Goal: Task Accomplishment & Management: Use online tool/utility

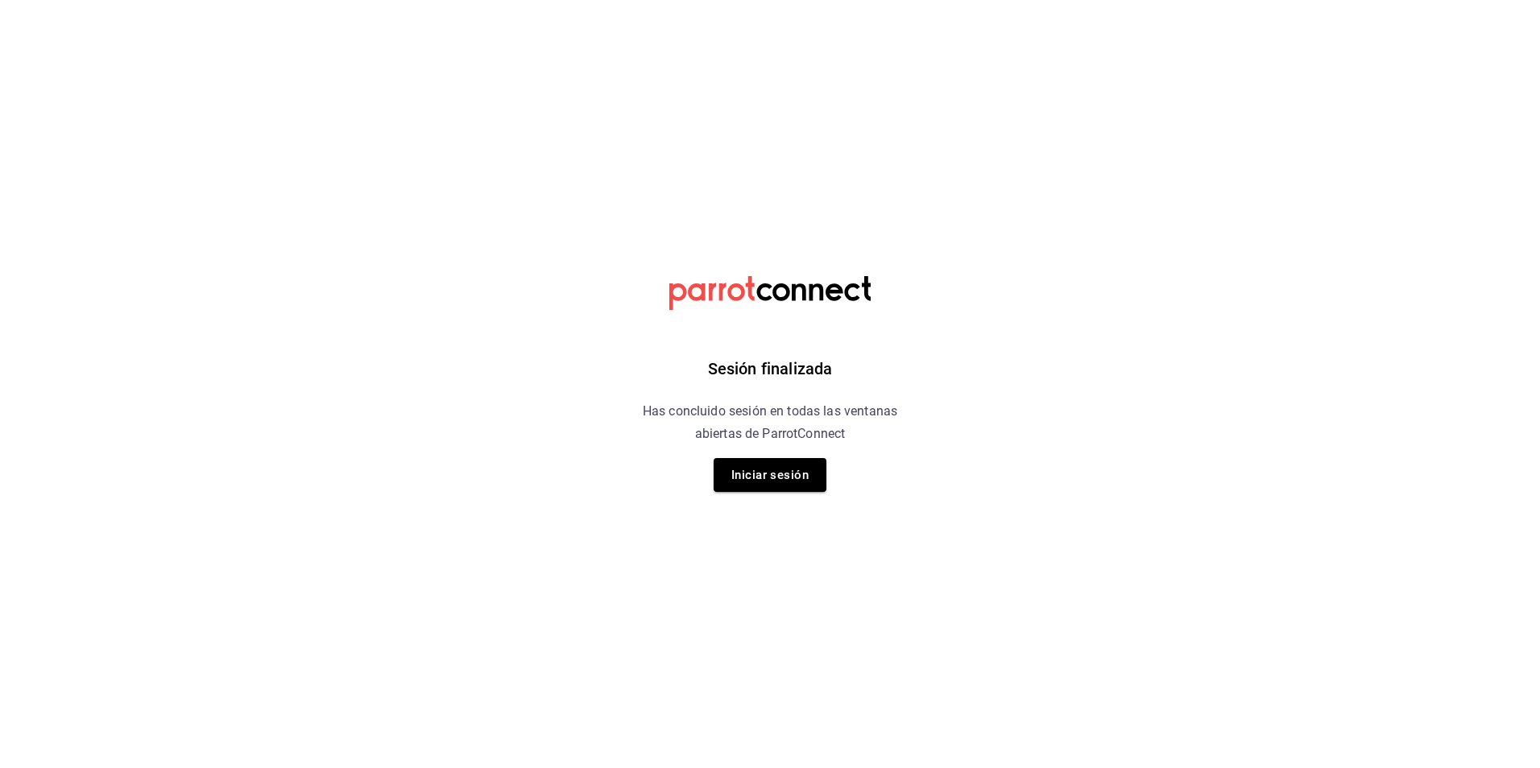
click at [780, 506] on div "Sesión finalizada Has concluido sesión en todas las ventanas abiertas de Parrot…" at bounding box center [770, 384] width 407 height 768
click at [781, 503] on div "Sesión finalizada Has concluido sesión en todas las ventanas abiertas de Parrot…" at bounding box center [770, 384] width 407 height 768
click at [796, 478] on button "Iniciar sesión" at bounding box center [770, 475] width 113 height 34
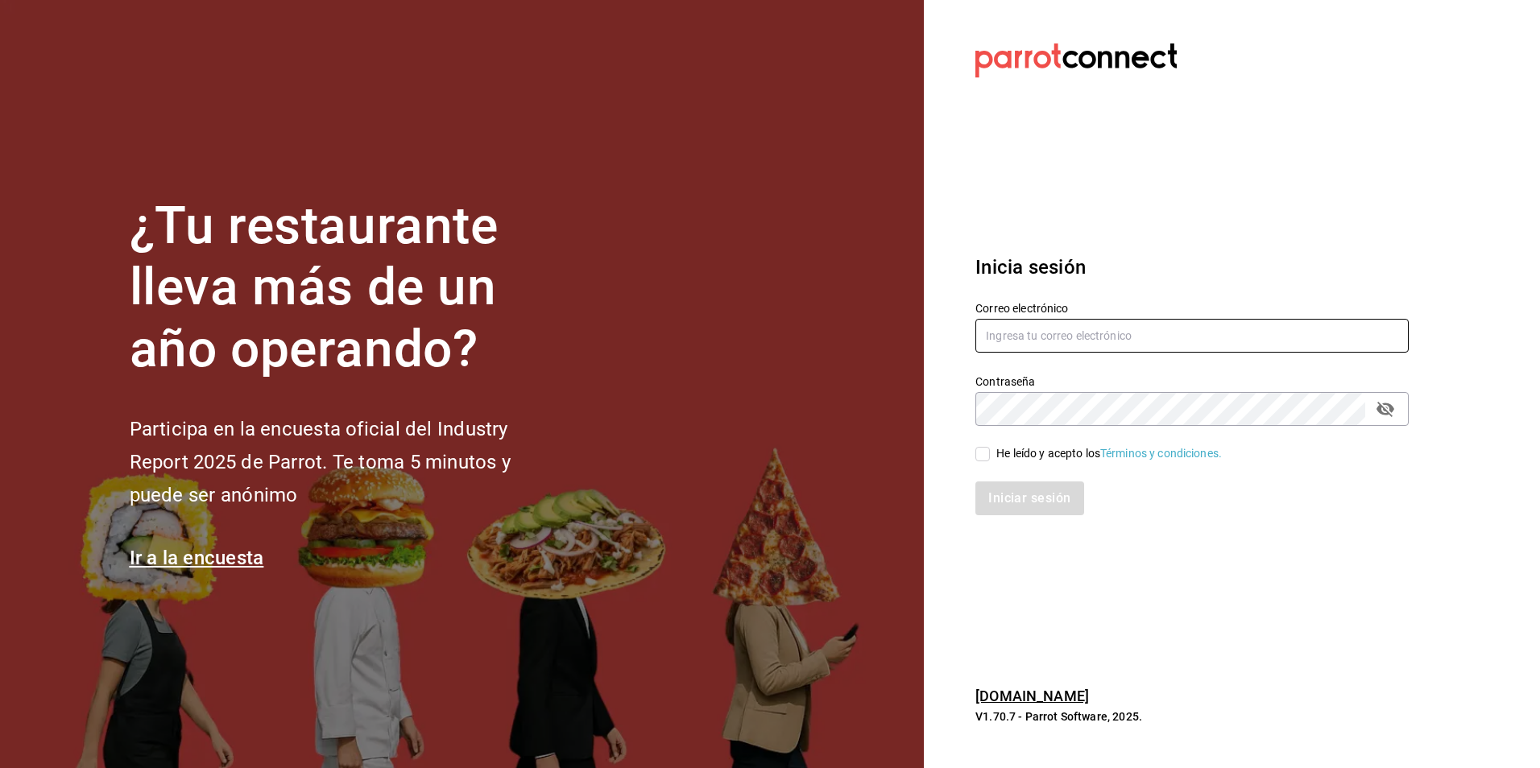
type input "[EMAIL_ADDRESS][DOMAIN_NAME]"
click at [988, 460] on input "He leído y acepto los Términos y condiciones." at bounding box center [983, 454] width 14 height 14
checkbox input "true"
click at [1000, 495] on button "Iniciar sesión" at bounding box center [1031, 499] width 110 height 34
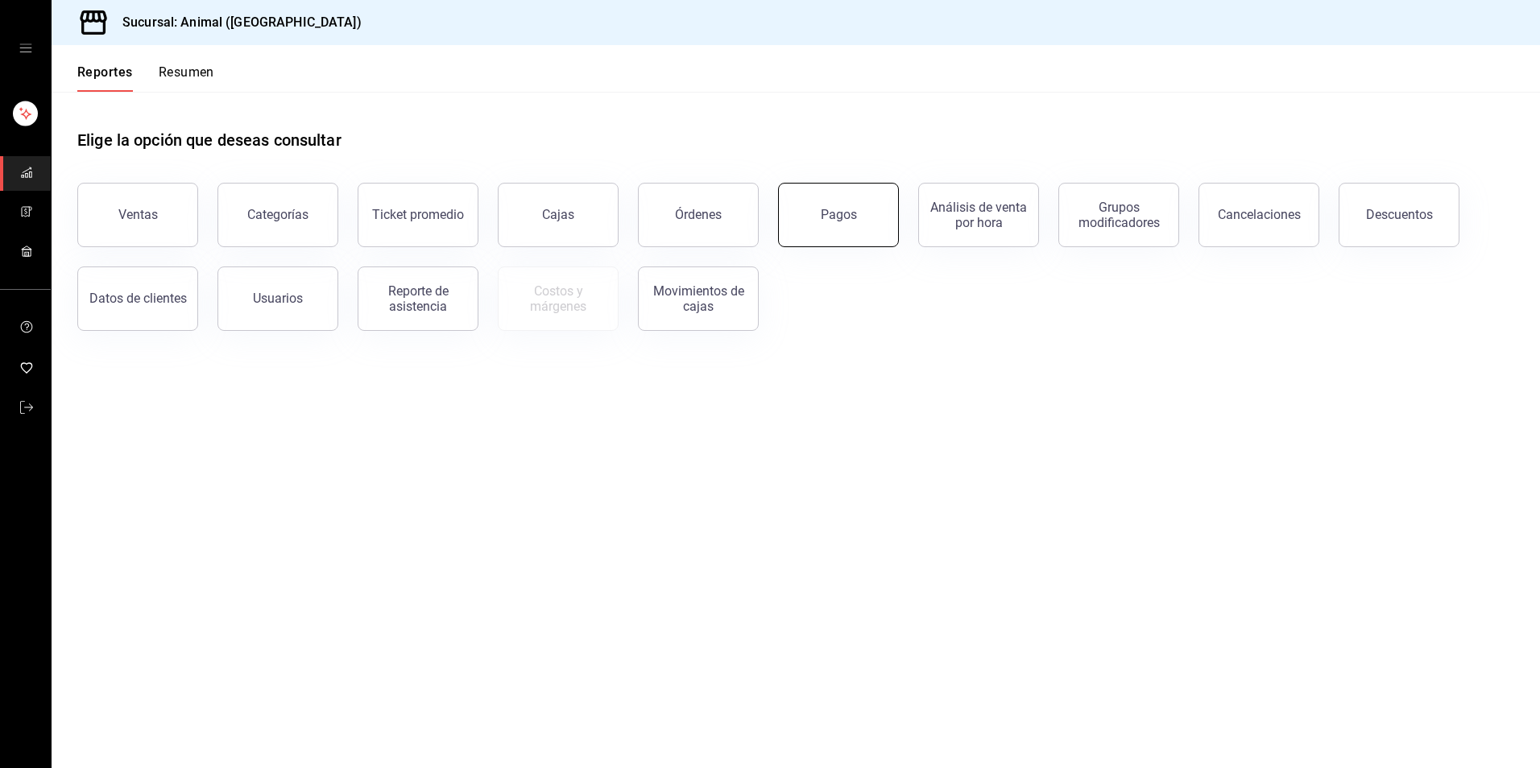
click at [856, 193] on button "Pagos" at bounding box center [838, 215] width 121 height 64
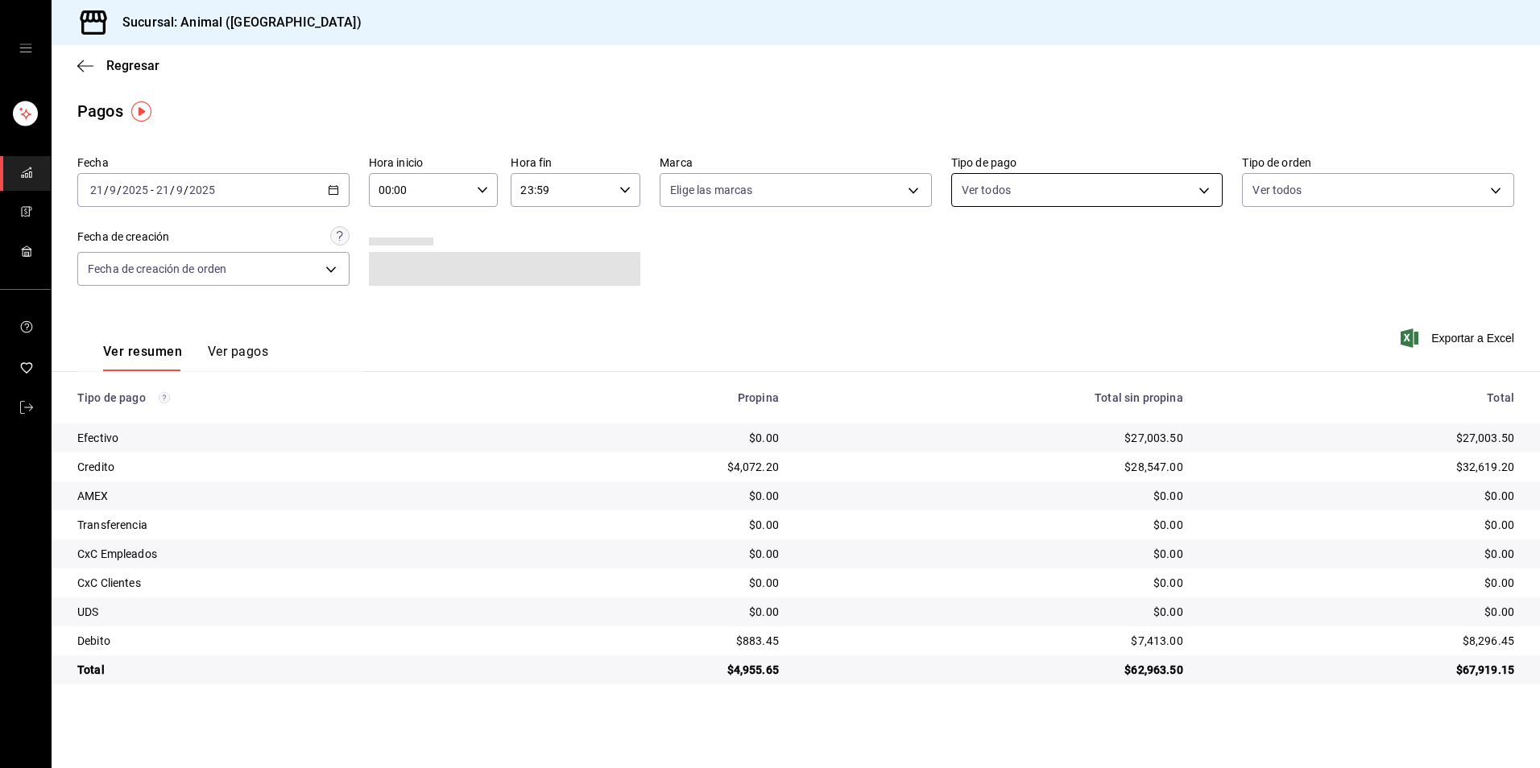
click at [1043, 184] on body "Sucursal: Animal (Tijuana) Regresar Pagos Fecha 2025-09-21 21 / 9 / 2025 - 2025…" at bounding box center [770, 384] width 1540 height 768
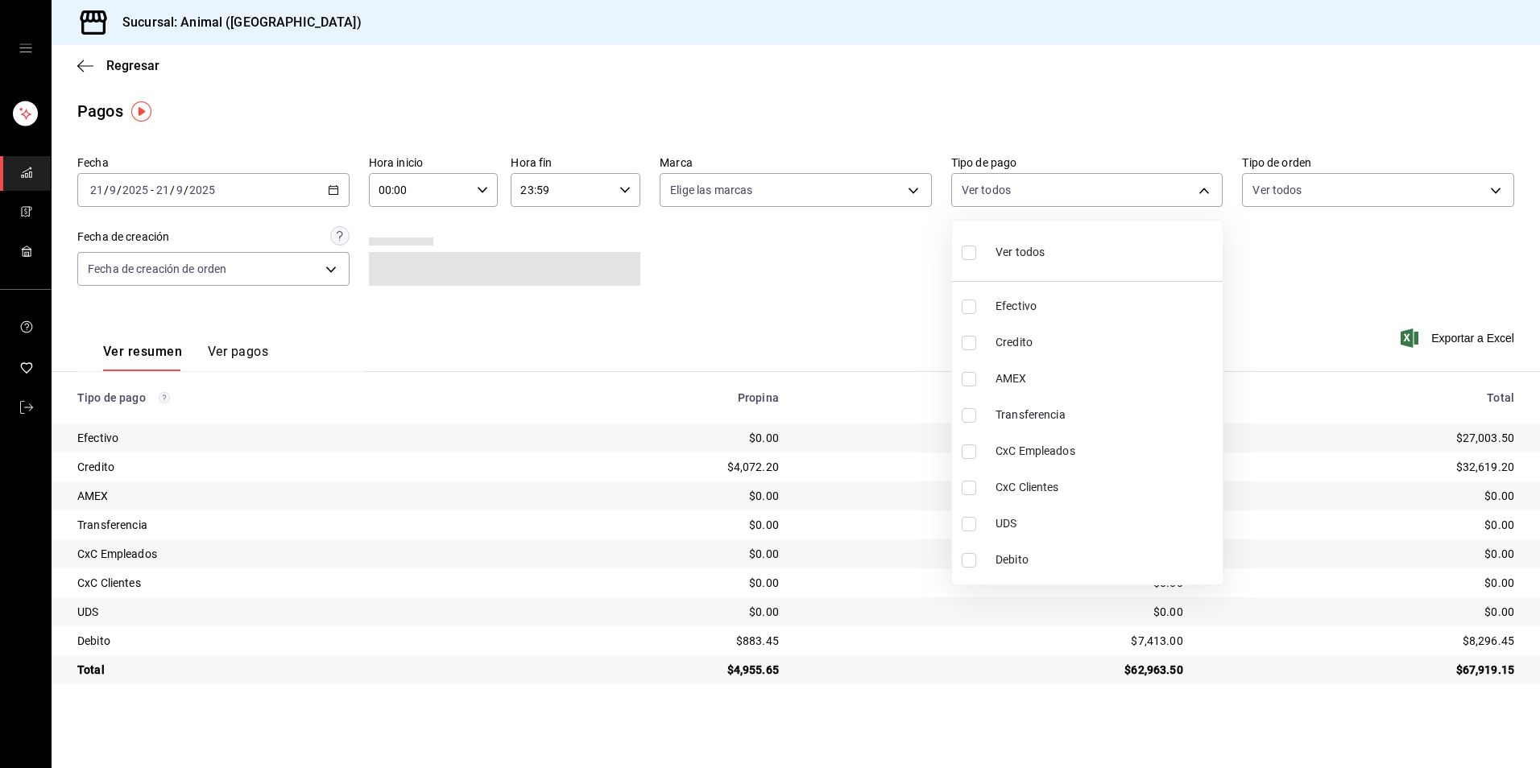
click at [1034, 338] on span "Credito" at bounding box center [1106, 342] width 221 height 17
type input "235ce608-f464-428a-9a71-314f665367d1"
checkbox input "true"
click at [1043, 569] on li "Debito" at bounding box center [1087, 560] width 271 height 36
type input "235ce608-f464-428a-9a71-314f665367d1,c7b29183-a811-4137-9cfa-21a61cd2bc4a"
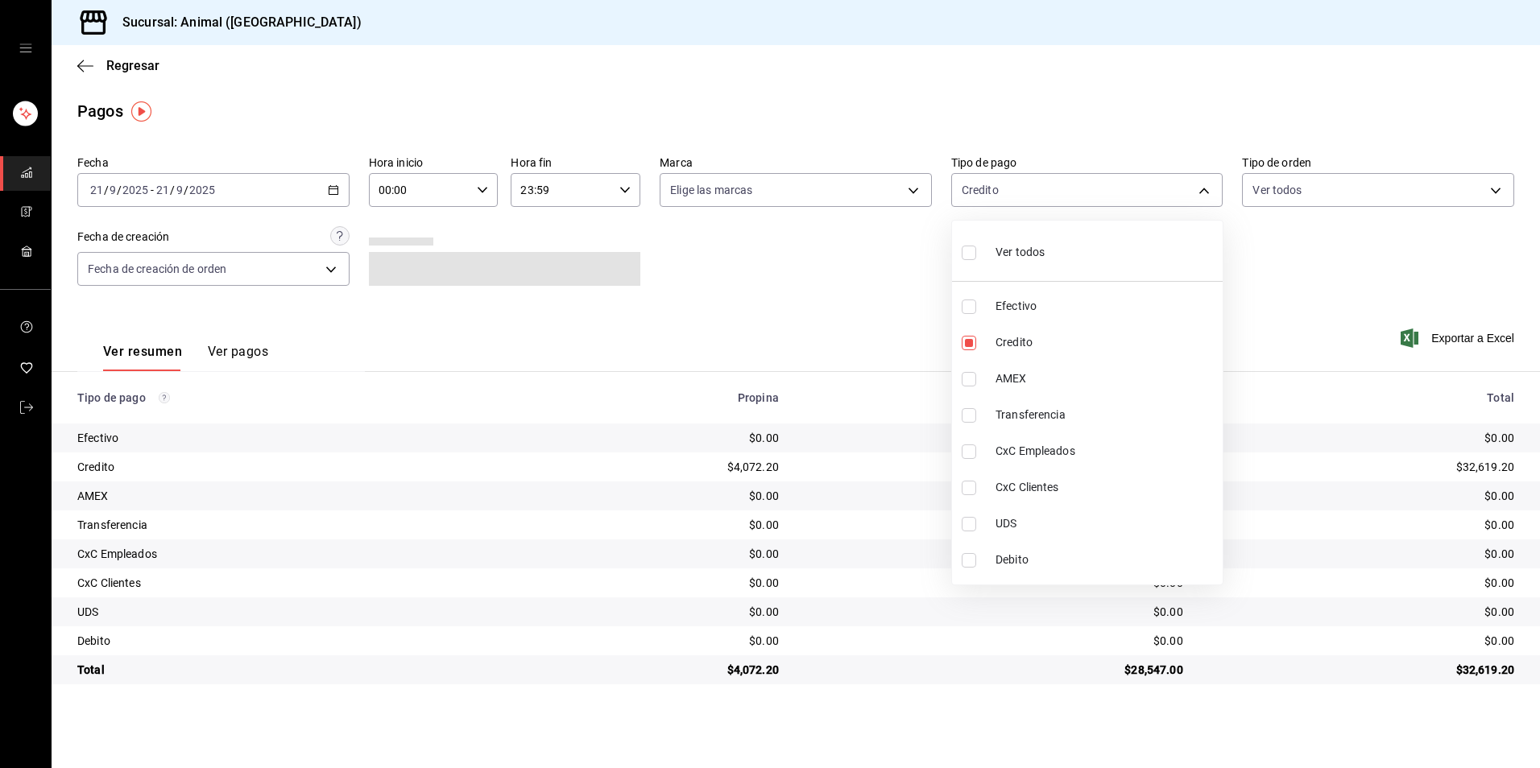
checkbox input "true"
click at [880, 317] on div at bounding box center [770, 384] width 1540 height 768
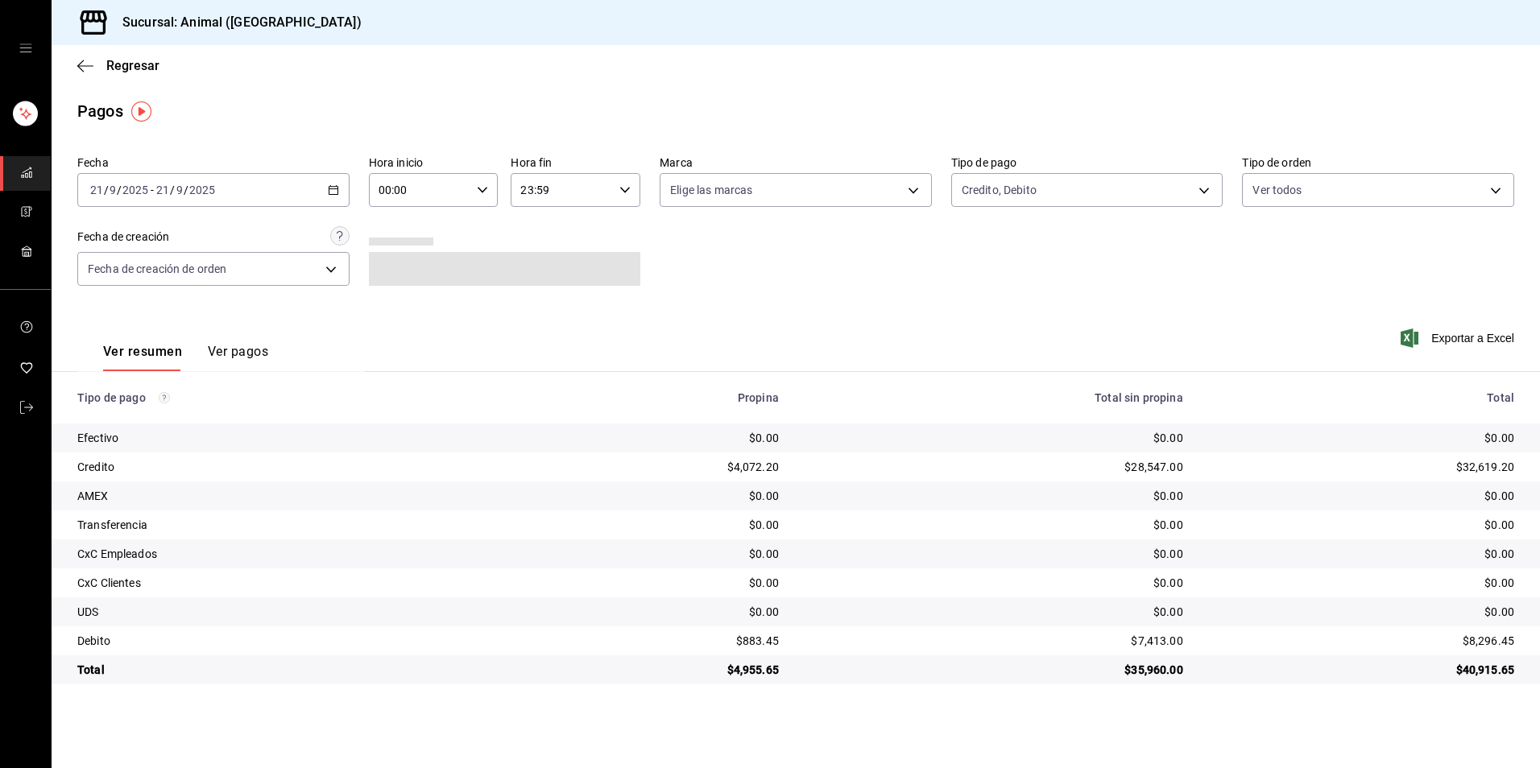
click at [333, 190] on icon "button" at bounding box center [333, 189] width 11 height 11
click at [143, 243] on span "Hoy" at bounding box center [153, 238] width 125 height 17
click at [436, 187] on input "00:00" at bounding box center [420, 190] width 102 height 32
click at [404, 296] on button "04" at bounding box center [400, 305] width 59 height 32
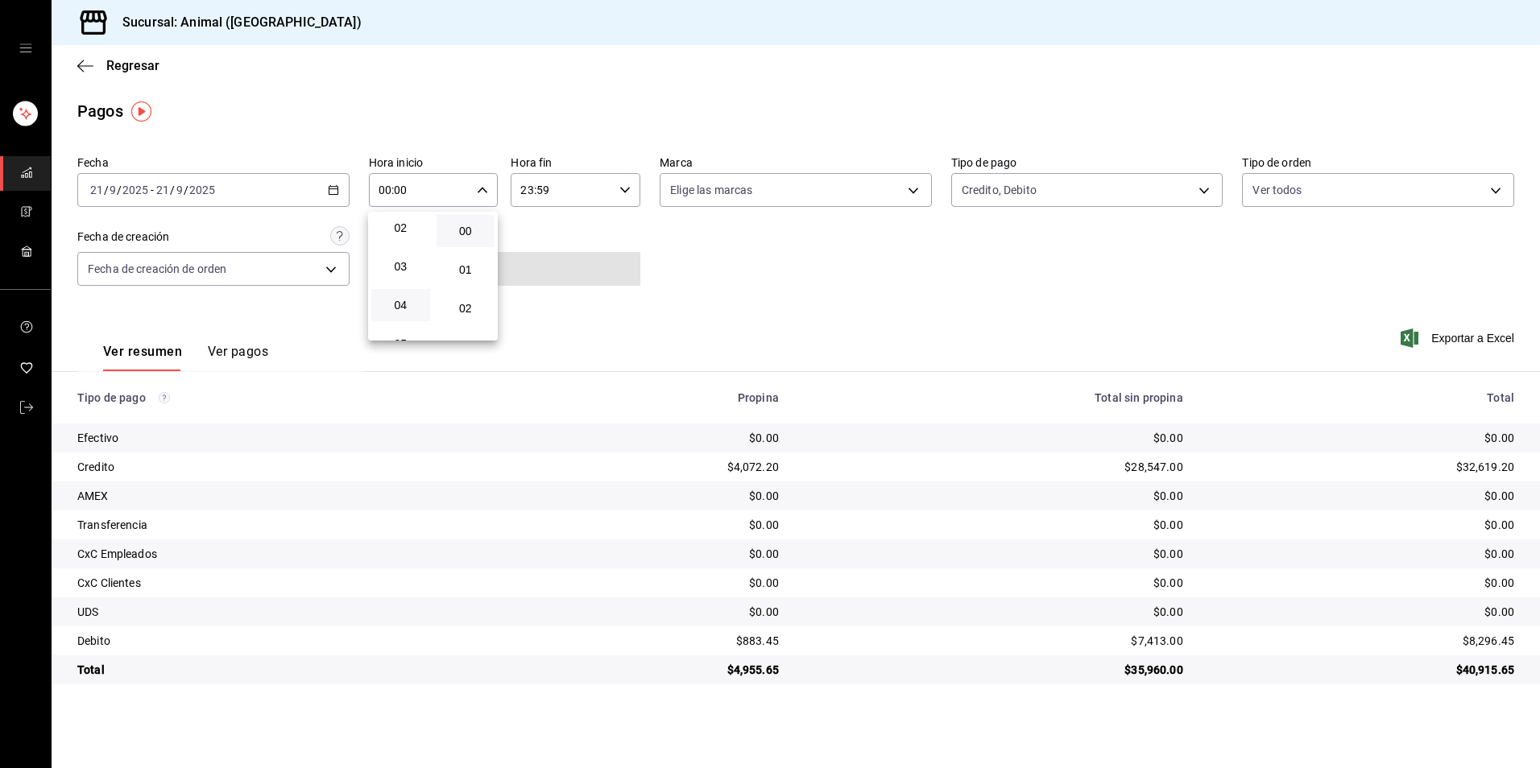
type input "04:00"
click at [788, 282] on div at bounding box center [770, 384] width 1540 height 768
click at [246, 354] on button "Ver pagos" at bounding box center [238, 357] width 60 height 27
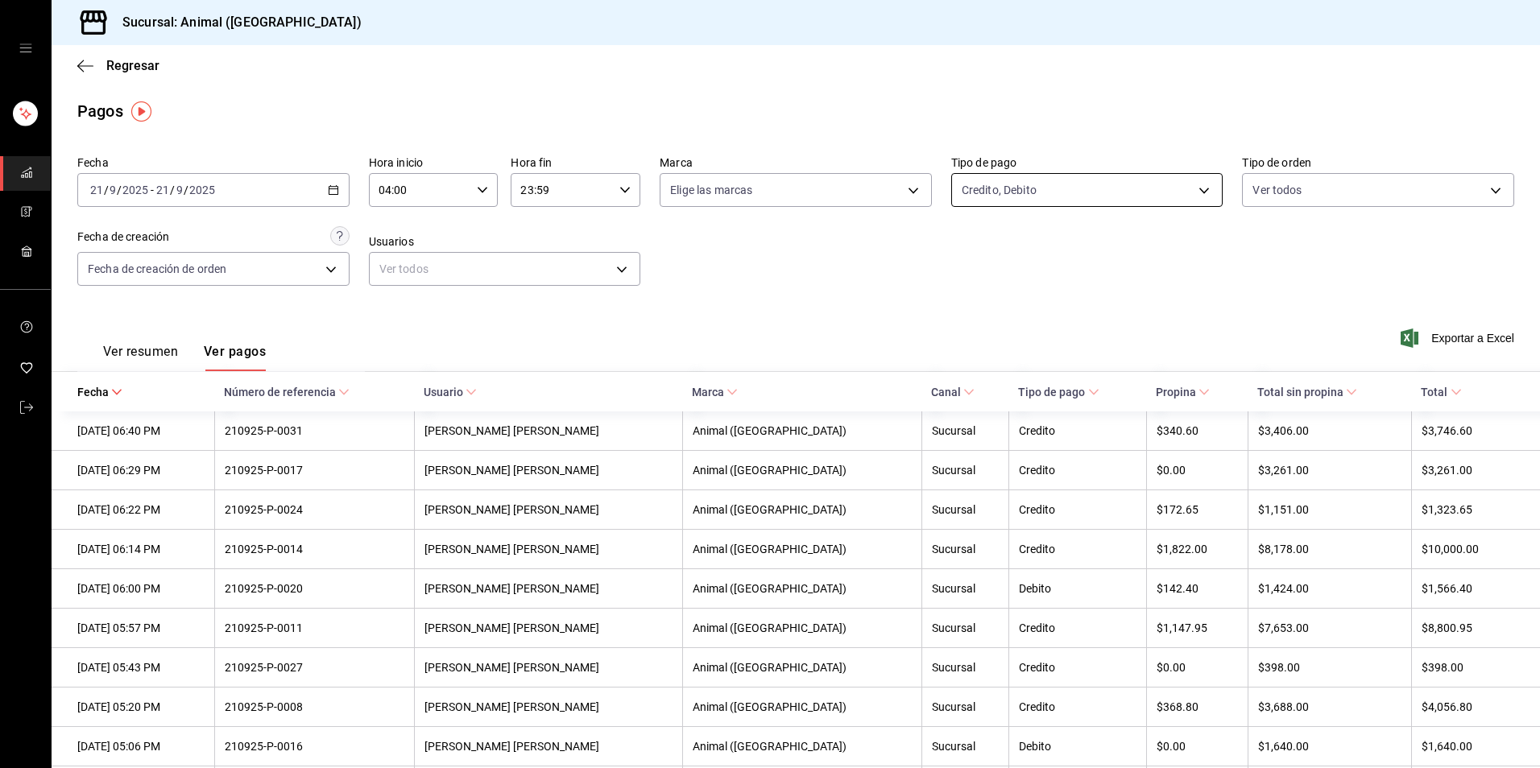
click at [1032, 196] on body "Sucursal: Animal (Tijuana) Regresar Pagos Fecha 2025-09-21 21 / 9 / 2025 - 2025…" at bounding box center [770, 384] width 1540 height 768
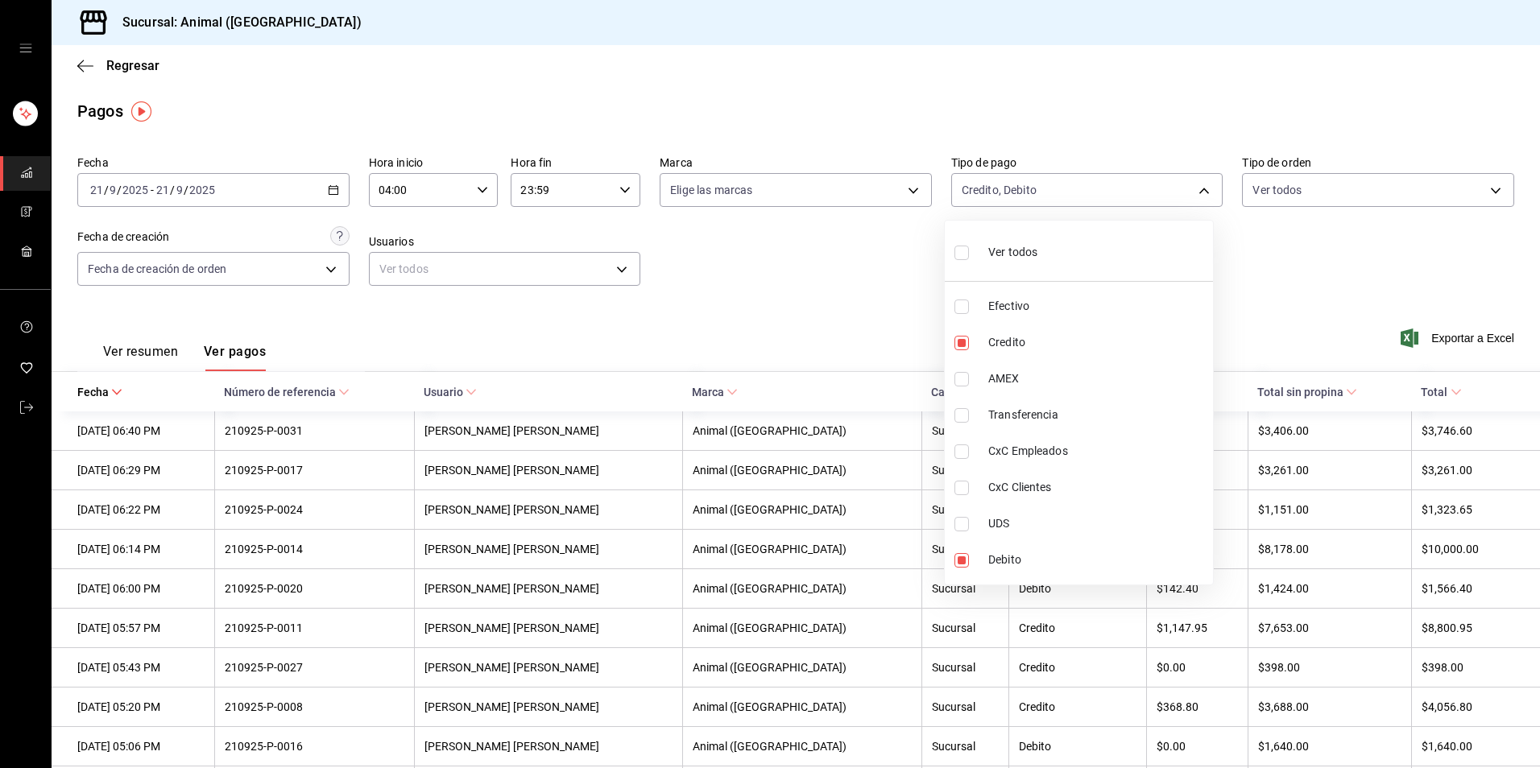
click at [1017, 313] on span "Efectivo" at bounding box center [1097, 306] width 218 height 17
type input "235ce608-f464-428a-9a71-314f665367d1,c7b29183-a811-4137-9cfa-21a61cd2bc4a,b84c6…"
checkbox input "true"
click at [859, 280] on div at bounding box center [770, 384] width 1540 height 768
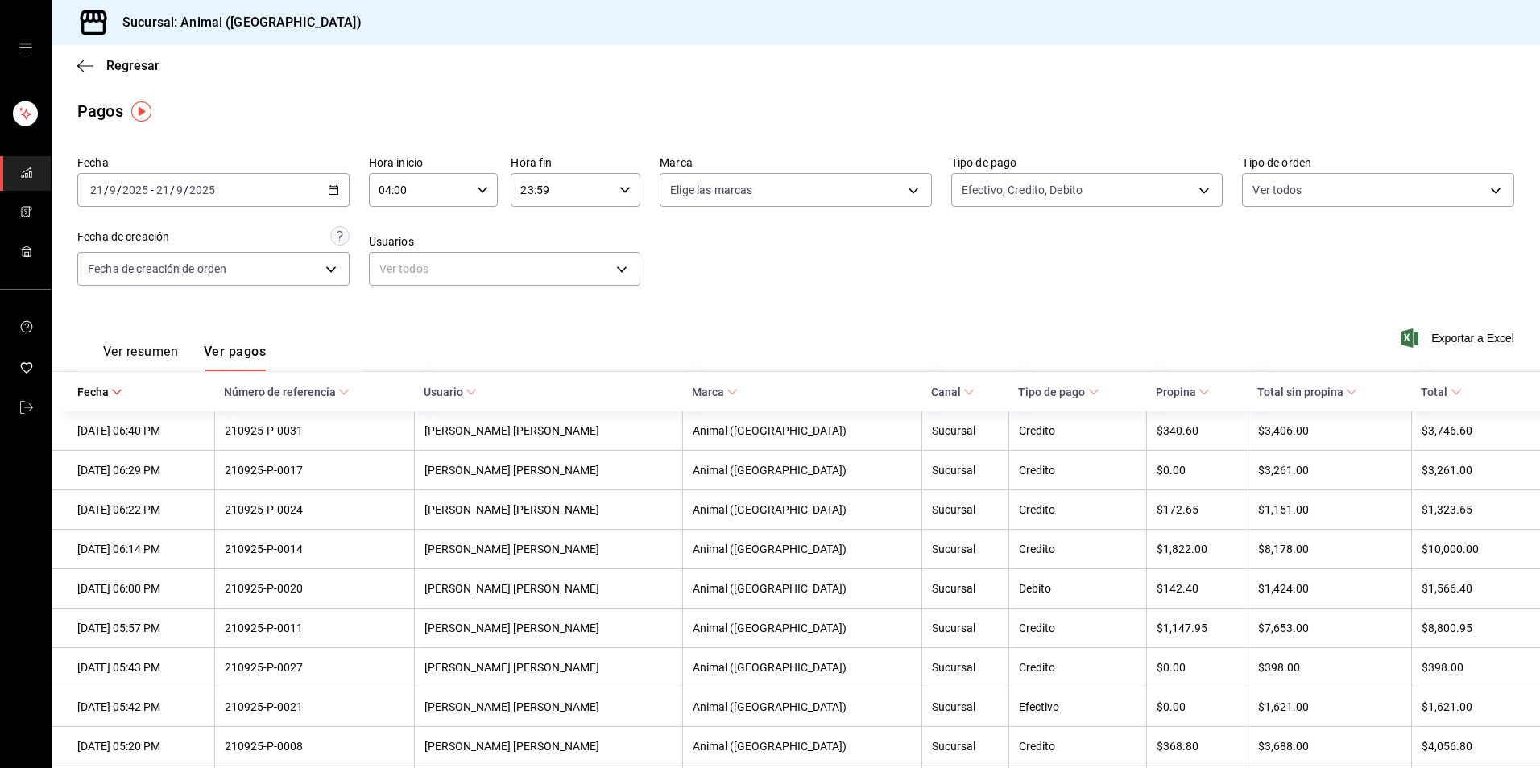
click at [149, 346] on button "Ver resumen" at bounding box center [140, 357] width 75 height 27
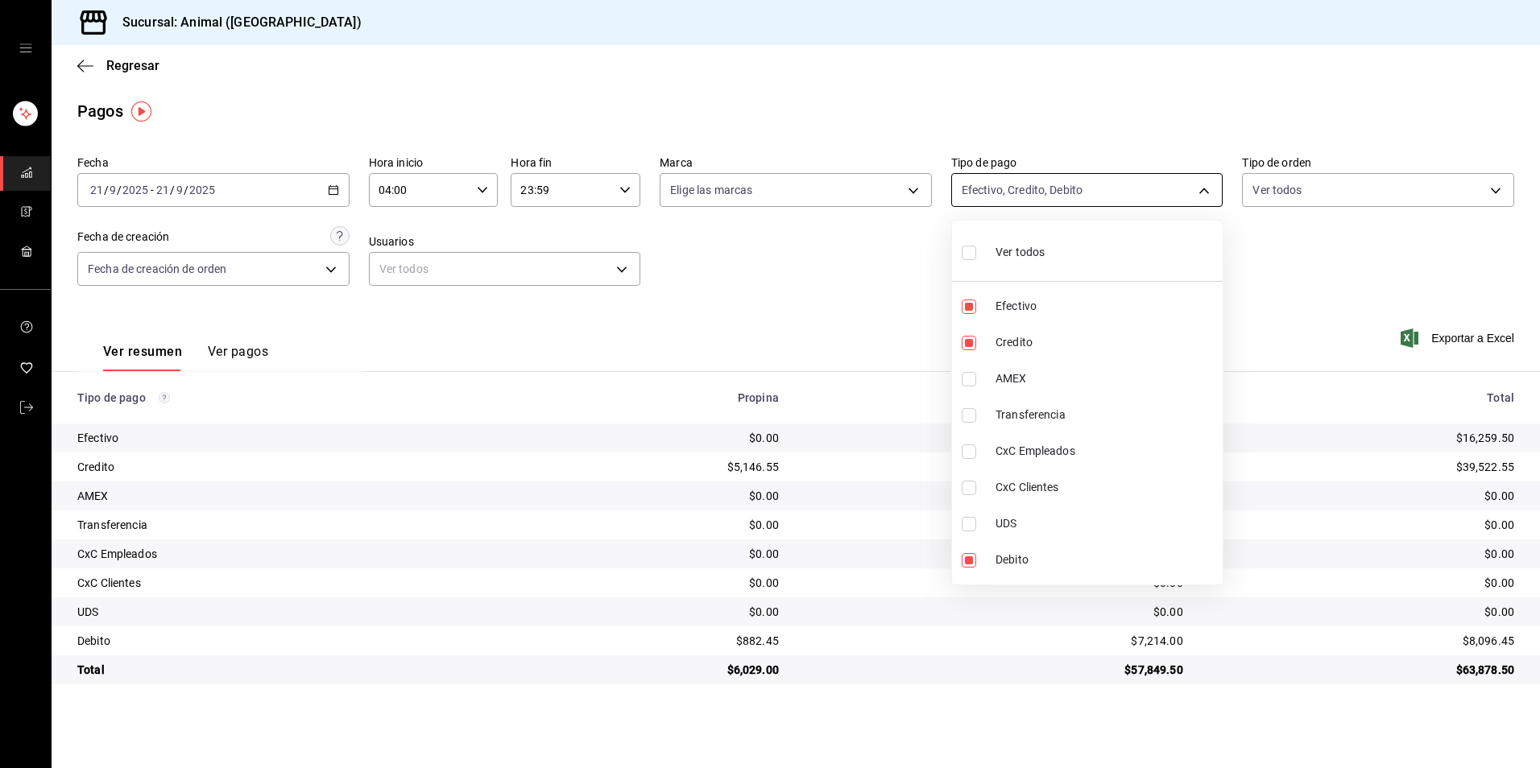
click at [1116, 197] on body "Sucursal: Animal (Tijuana) Regresar Pagos Fecha 2025-09-21 21 / 9 / 2025 - 2025…" at bounding box center [770, 384] width 1540 height 768
click at [1064, 312] on span "Efectivo" at bounding box center [1106, 306] width 221 height 17
type input "235ce608-f464-428a-9a71-314f665367d1,c7b29183-a811-4137-9cfa-21a61cd2bc4a"
checkbox input "false"
click at [1307, 673] on div at bounding box center [770, 384] width 1540 height 768
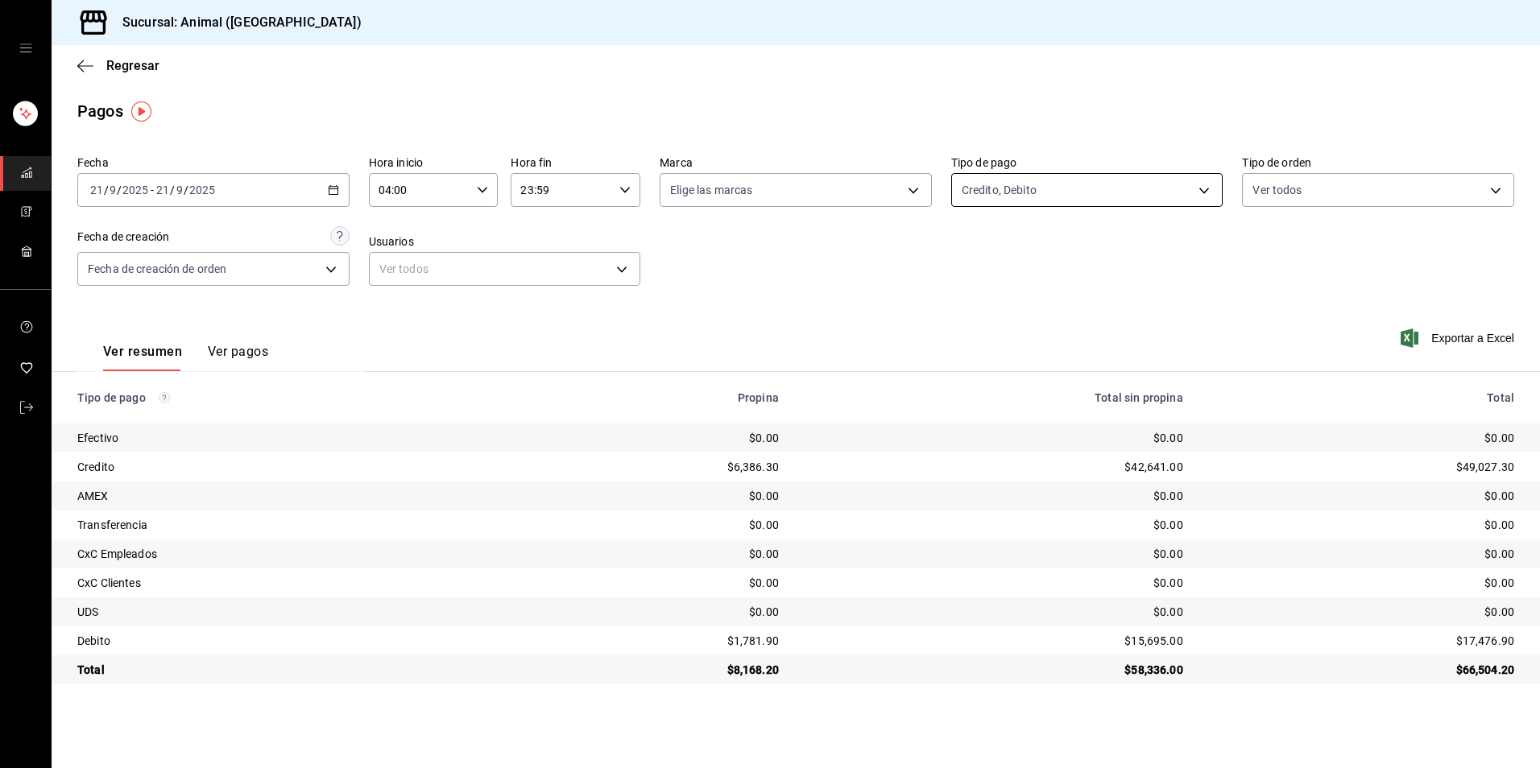
click at [1075, 196] on body "Sucursal: Animal (Tijuana) Regresar Pagos Fecha 2025-09-21 21 / 9 / 2025 - 2025…" at bounding box center [770, 384] width 1540 height 768
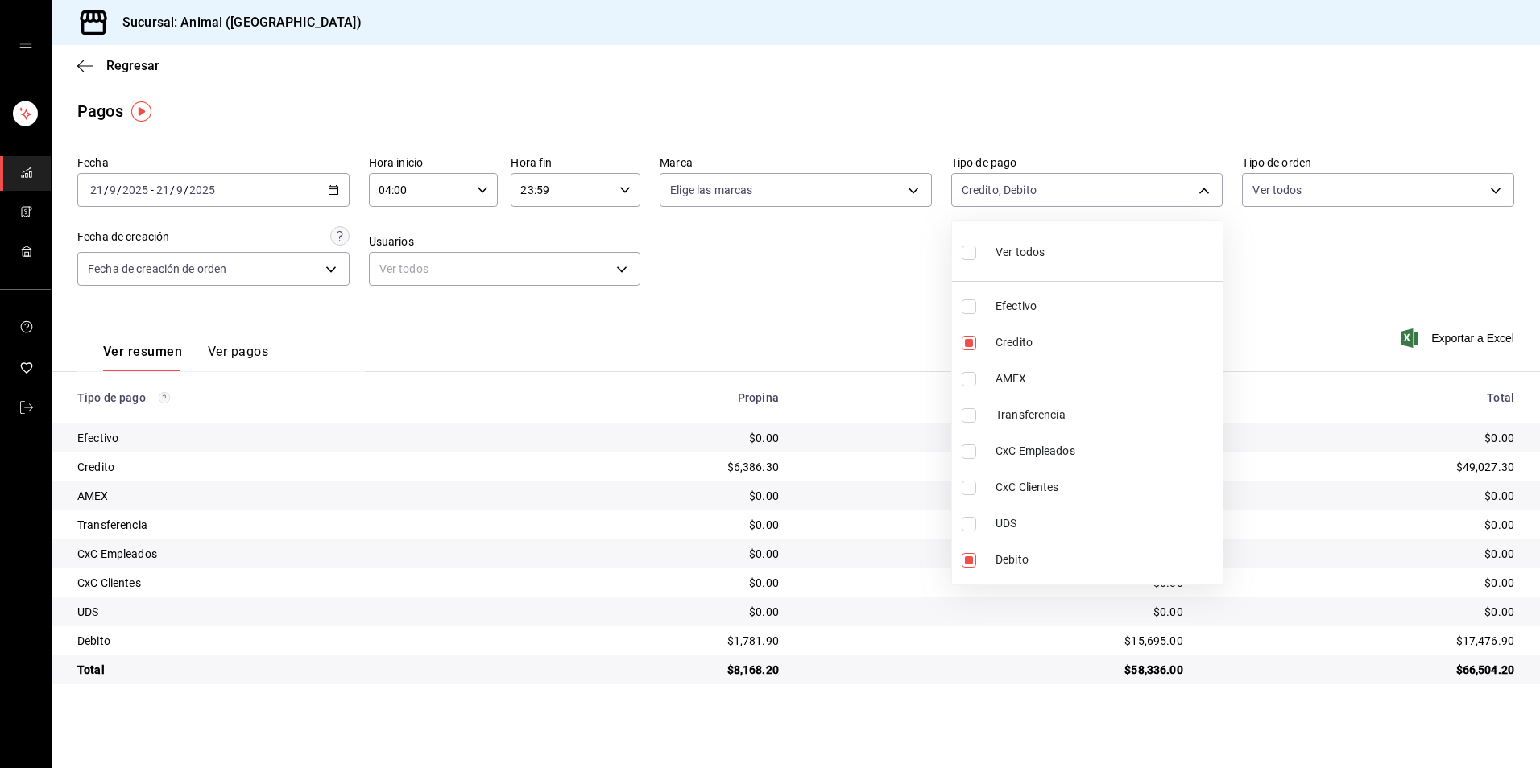
click at [1041, 251] on span "Ver todos" at bounding box center [1020, 252] width 49 height 17
type input "b84c62b8-b02c-4970-ab2e-e166616419f2,235ce608-f464-428a-9a71-314f665367d1,53567…"
checkbox input "true"
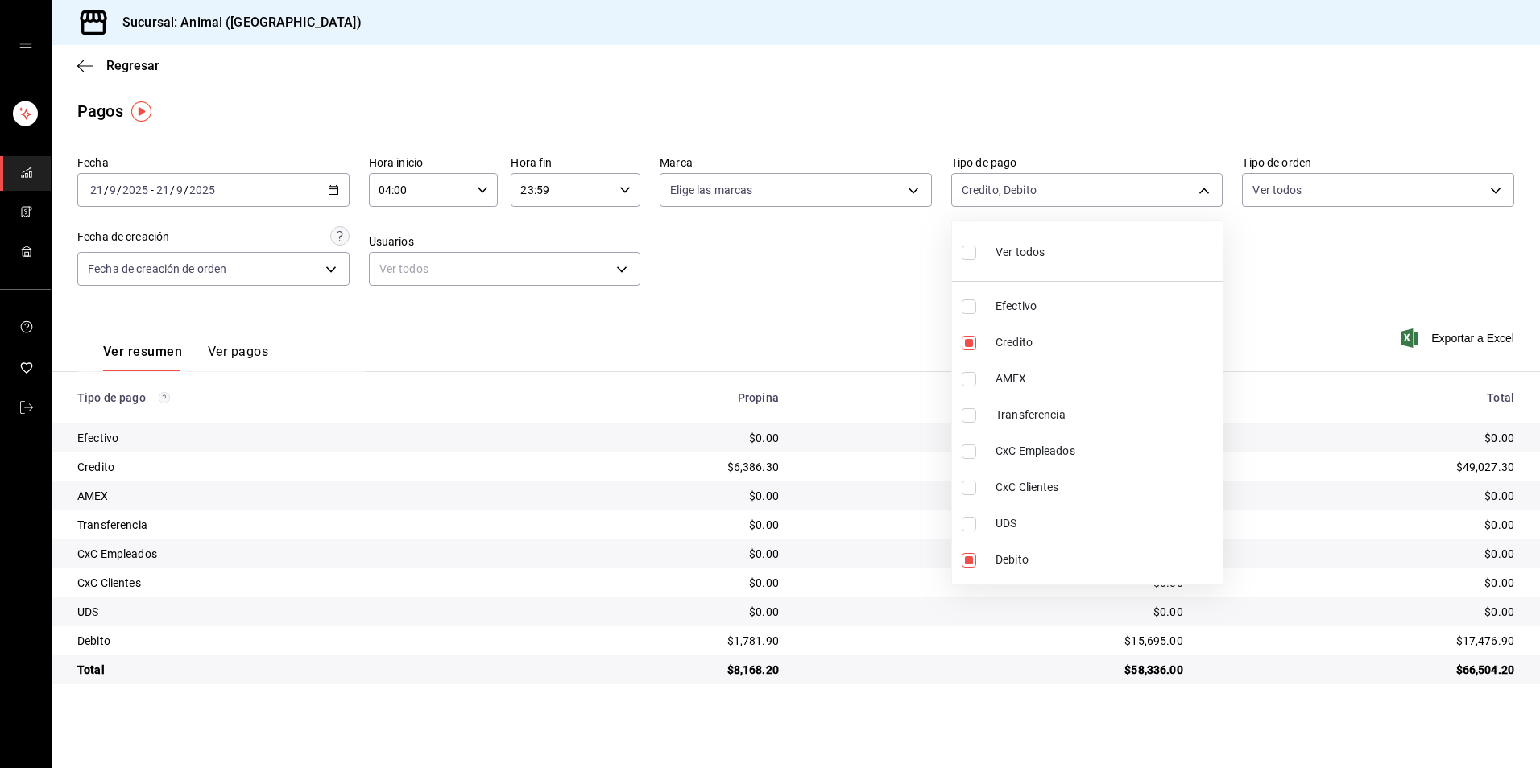
checkbox input "true"
click at [1260, 267] on div at bounding box center [770, 384] width 1540 height 768
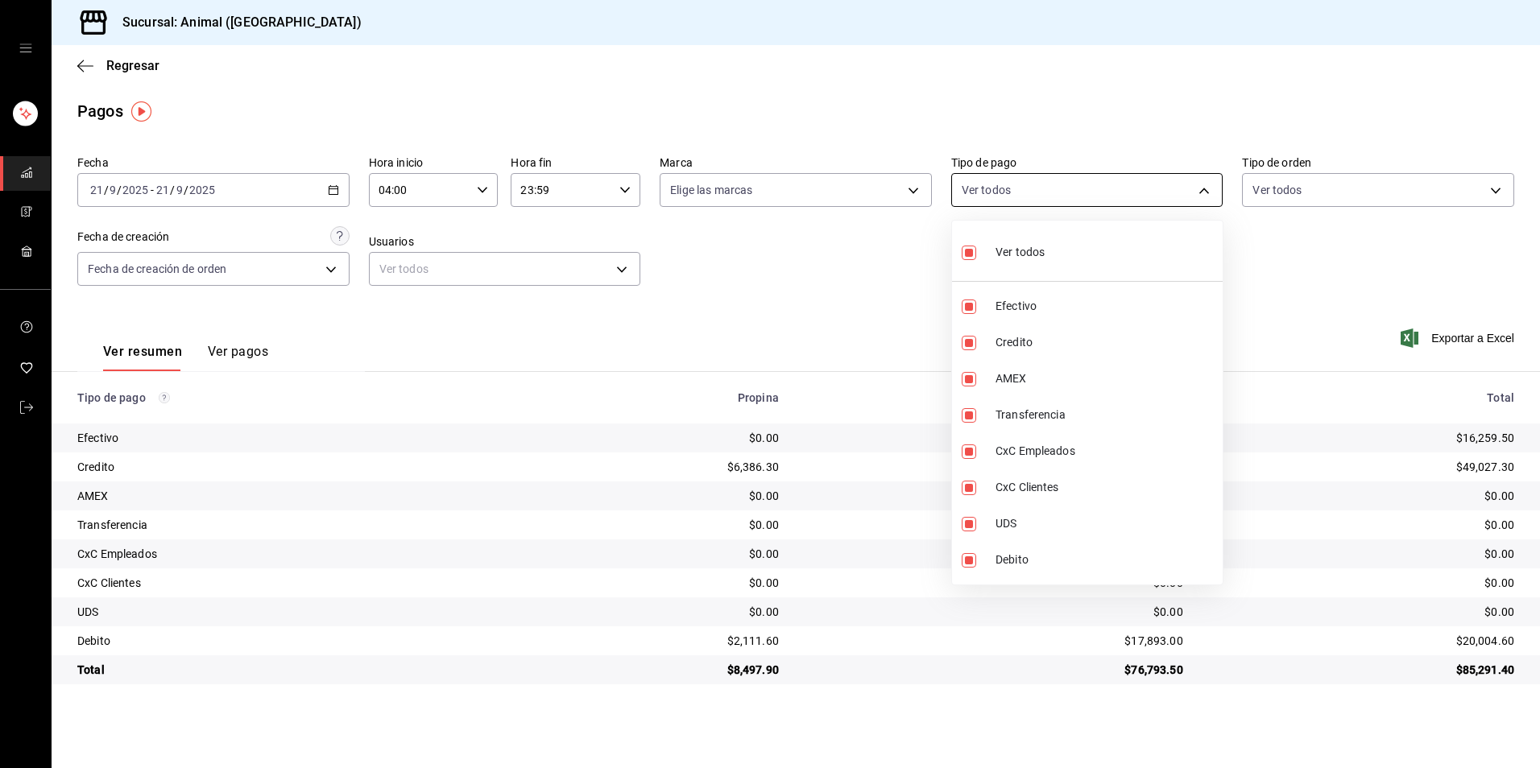
click at [1103, 193] on body "Sucursal: Animal (Tijuana) Regresar Pagos Fecha 2025-09-21 21 / 9 / 2025 - 2025…" at bounding box center [770, 384] width 1540 height 768
click at [992, 264] on div "Ver todos" at bounding box center [1003, 251] width 83 height 35
checkbox input "false"
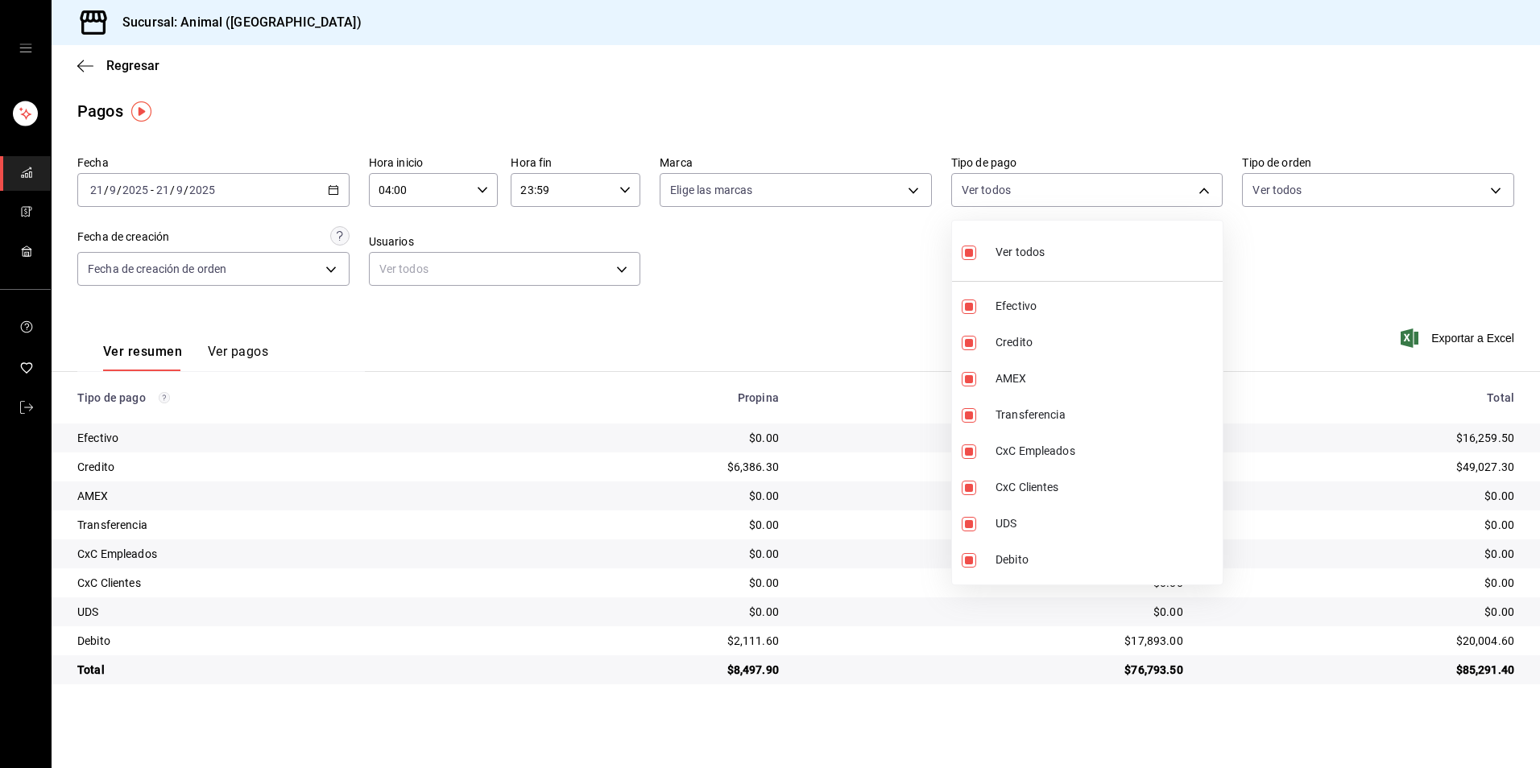
checkbox input "false"
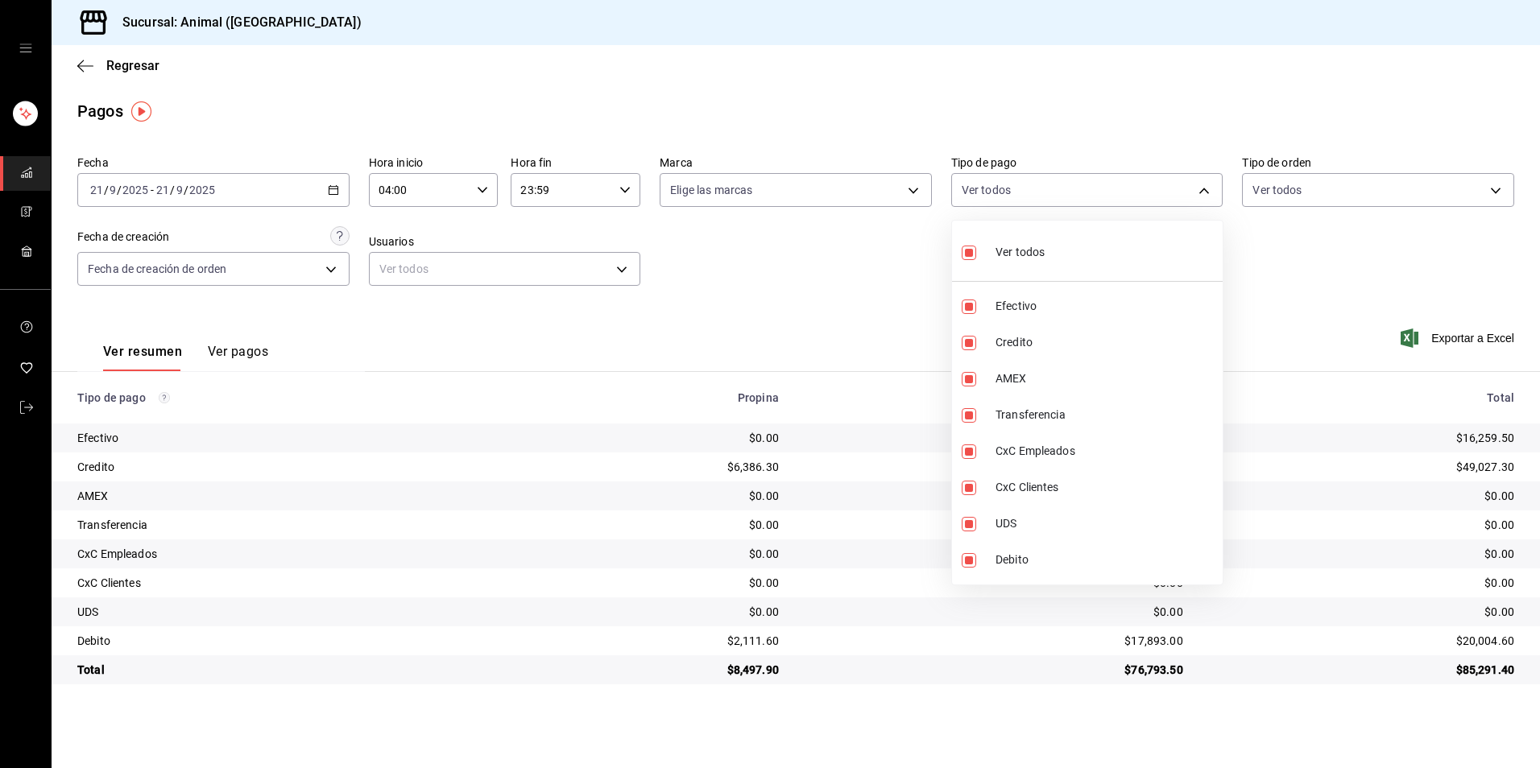
checkbox input "false"
click at [839, 305] on div at bounding box center [770, 384] width 1540 height 768
